Goal: Transaction & Acquisition: Obtain resource

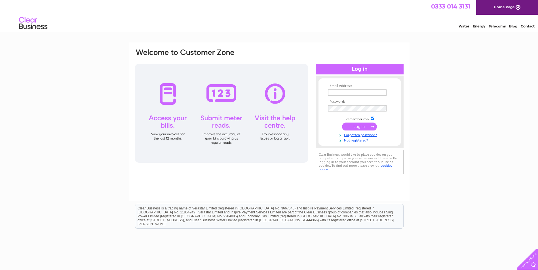
type input "info@norriesgarage.co.uk"
click at [360, 127] on input "submit" at bounding box center [359, 127] width 35 height 8
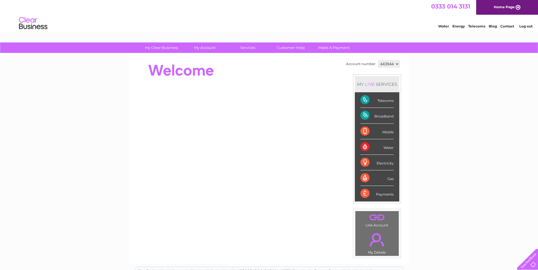
click at [365, 115] on div "Broadband" at bounding box center [376, 116] width 33 height 16
click at [397, 63] on select "443944 971028" at bounding box center [388, 64] width 21 height 7
select select "971028"
click at [378, 61] on select "443944 971028" at bounding box center [388, 64] width 21 height 7
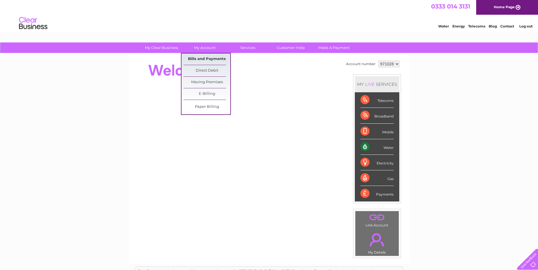
click at [206, 59] on link "Bills and Payments" at bounding box center [206, 59] width 47 height 11
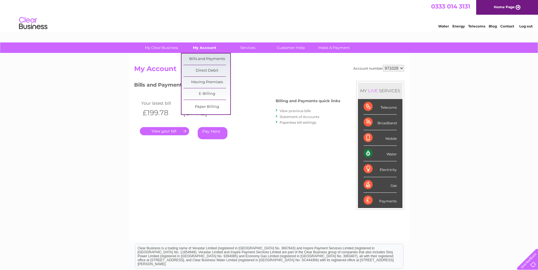
click at [207, 48] on link "My Account" at bounding box center [204, 48] width 47 height 10
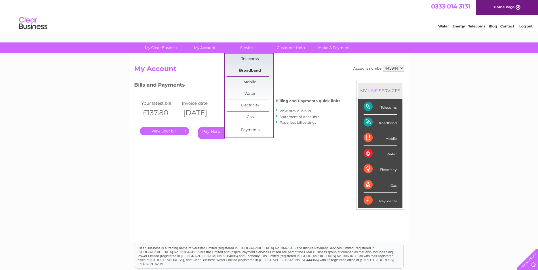
click at [247, 69] on link "Broadband" at bounding box center [249, 70] width 47 height 11
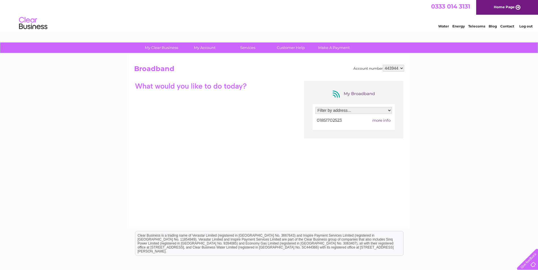
click at [388, 111] on select "Filter by address... [STREET_ADDRESS][PERSON_NAME]" at bounding box center [353, 110] width 77 height 7
click at [238, 84] on div at bounding box center [190, 86] width 113 height 10
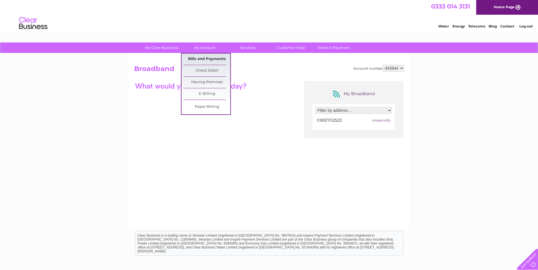
click at [205, 57] on link "Bills and Payments" at bounding box center [206, 59] width 47 height 11
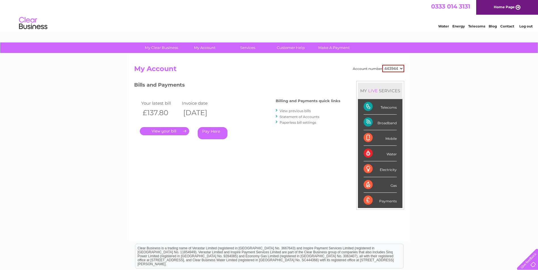
click at [376, 199] on div "Payments" at bounding box center [379, 200] width 33 height 15
click at [386, 201] on div "Payments" at bounding box center [379, 200] width 33 height 15
click at [368, 201] on div "Payments" at bounding box center [379, 200] width 33 height 15
click at [378, 122] on div "Broadband" at bounding box center [379, 123] width 33 height 16
click at [366, 122] on div "Broadband" at bounding box center [379, 123] width 33 height 16
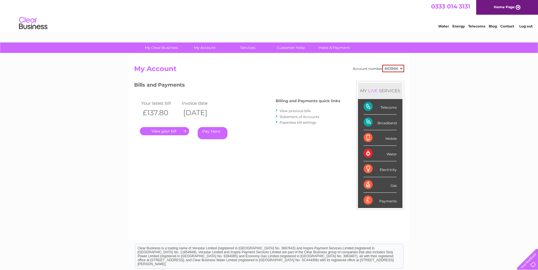
click at [402, 67] on select "443944 971028" at bounding box center [393, 68] width 22 height 7
select select "971028"
click at [382, 65] on select "443944 971028" at bounding box center [393, 68] width 22 height 7
click at [379, 122] on div "Broadband" at bounding box center [379, 123] width 33 height 16
click at [286, 111] on link "View previous bills" at bounding box center [294, 111] width 31 height 4
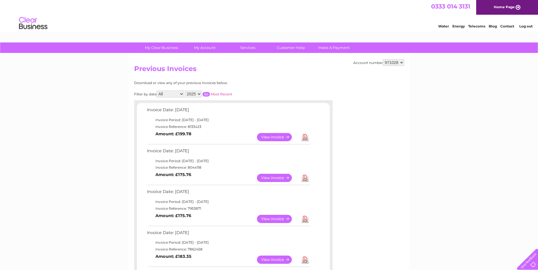
click at [306, 219] on link "Download" at bounding box center [304, 219] width 7 height 8
click at [304, 177] on link "Download" at bounding box center [304, 178] width 7 height 8
